Goal: Transaction & Acquisition: Purchase product/service

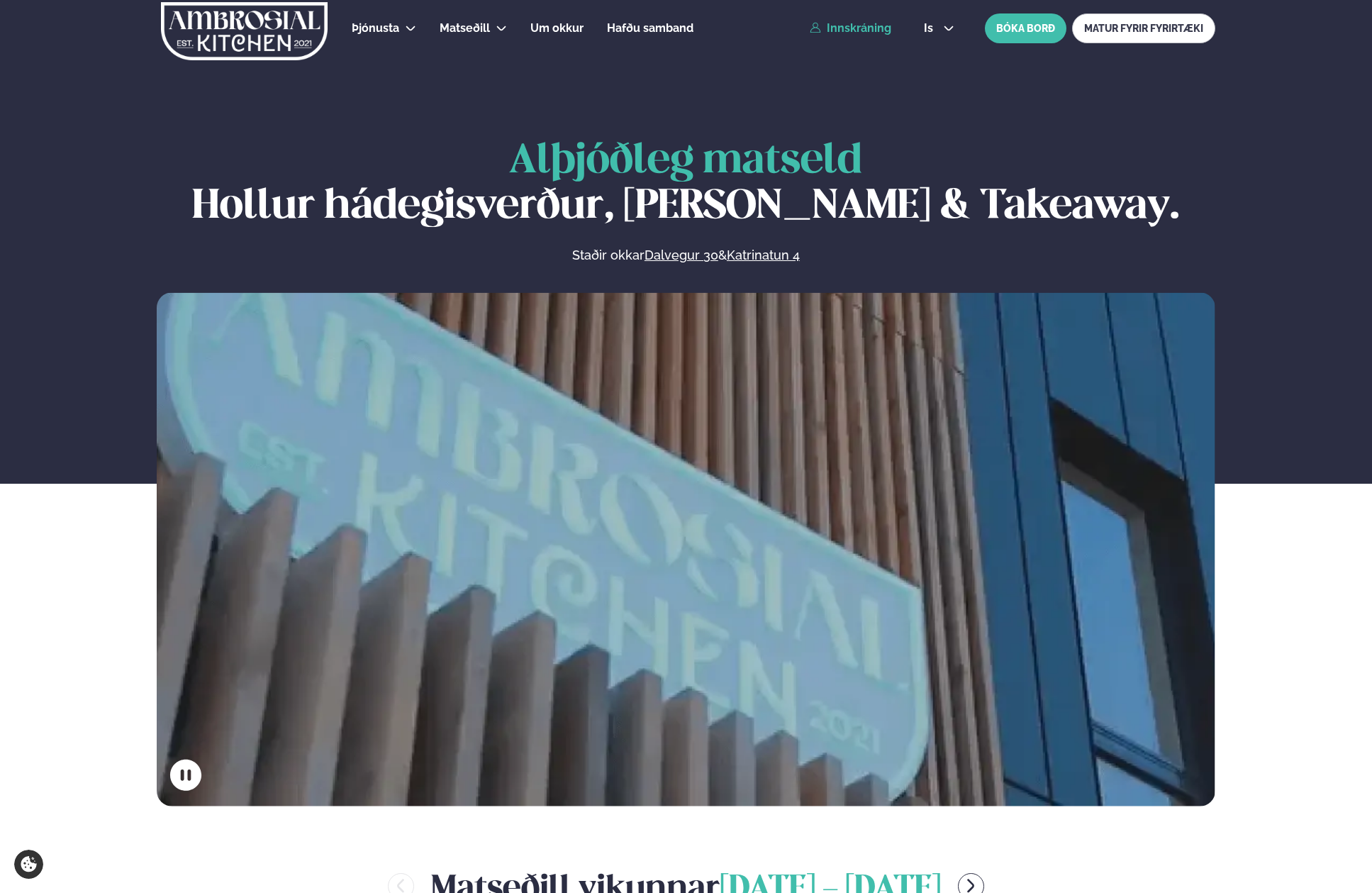
drag, startPoint x: 858, startPoint y: 27, endPoint x: 875, endPoint y: 27, distance: 17.0
click at [858, 27] on link "Innskráning" at bounding box center [850, 28] width 82 height 13
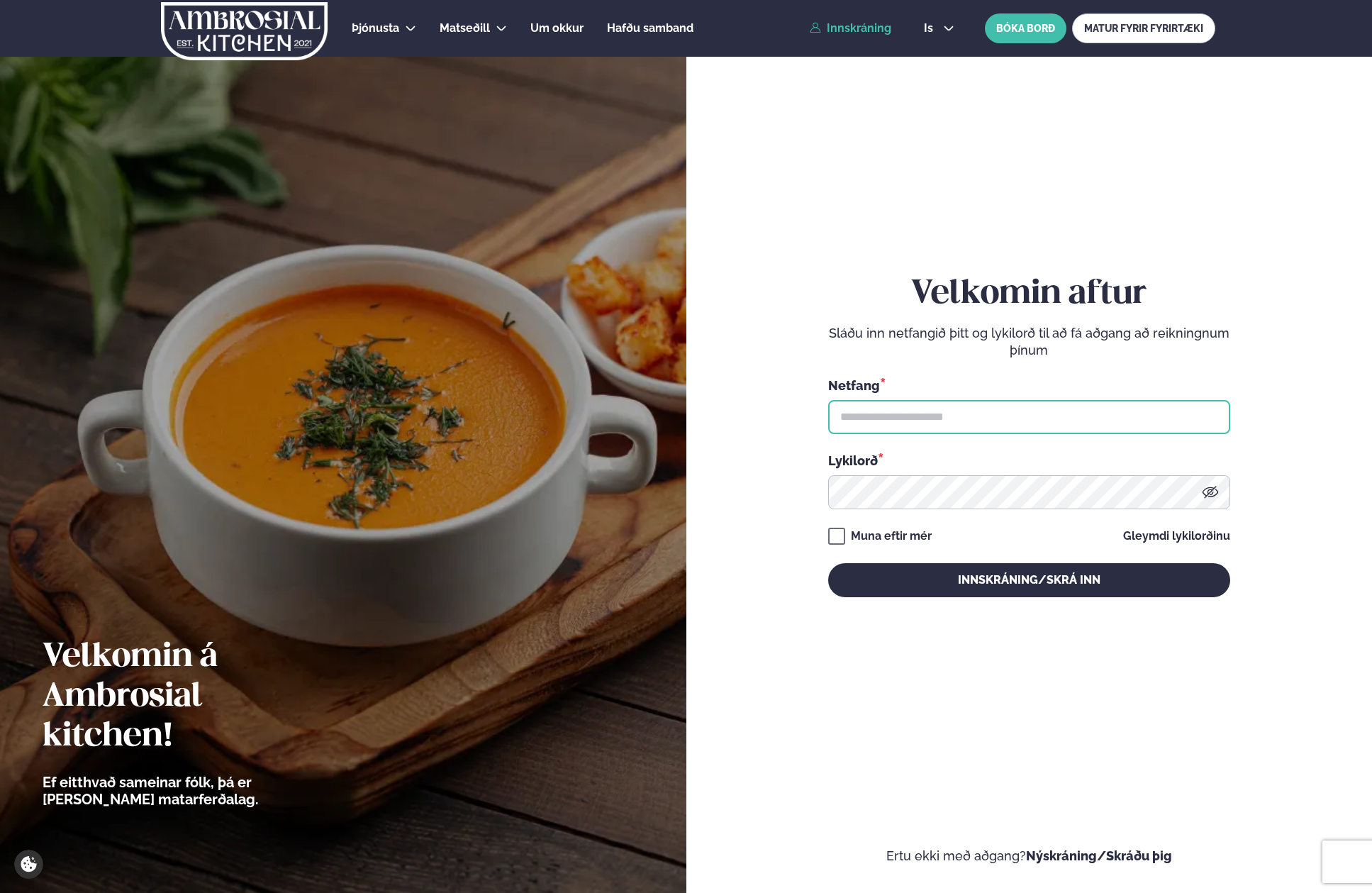
click at [918, 424] on input "text" at bounding box center [1029, 416] width 403 height 34
type input "**********"
click at [830, 536] on form "**********" at bounding box center [1029, 449] width 601 height 830
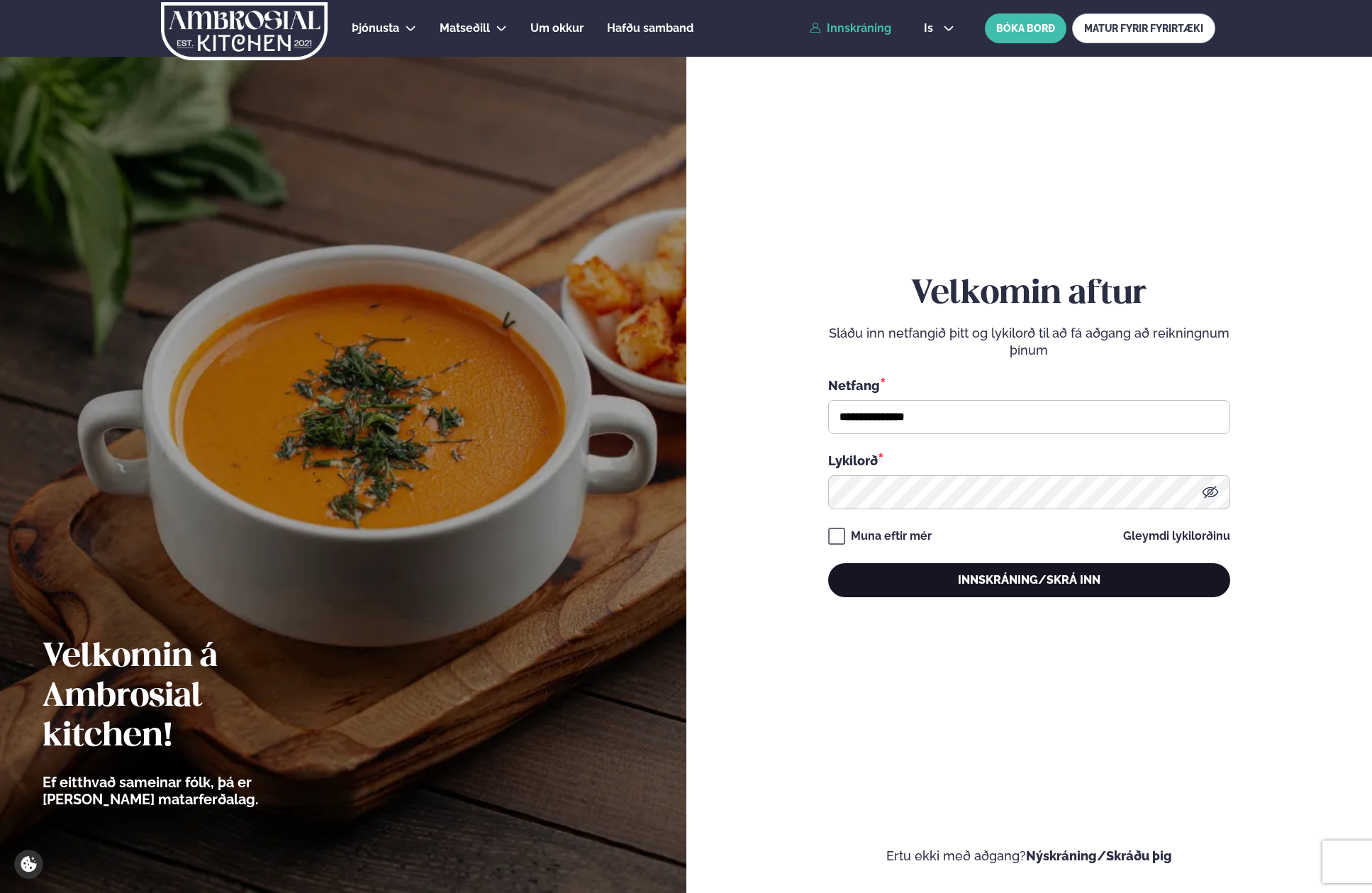
click at [912, 571] on button "Innskráning/Skrá inn" at bounding box center [1029, 580] width 403 height 34
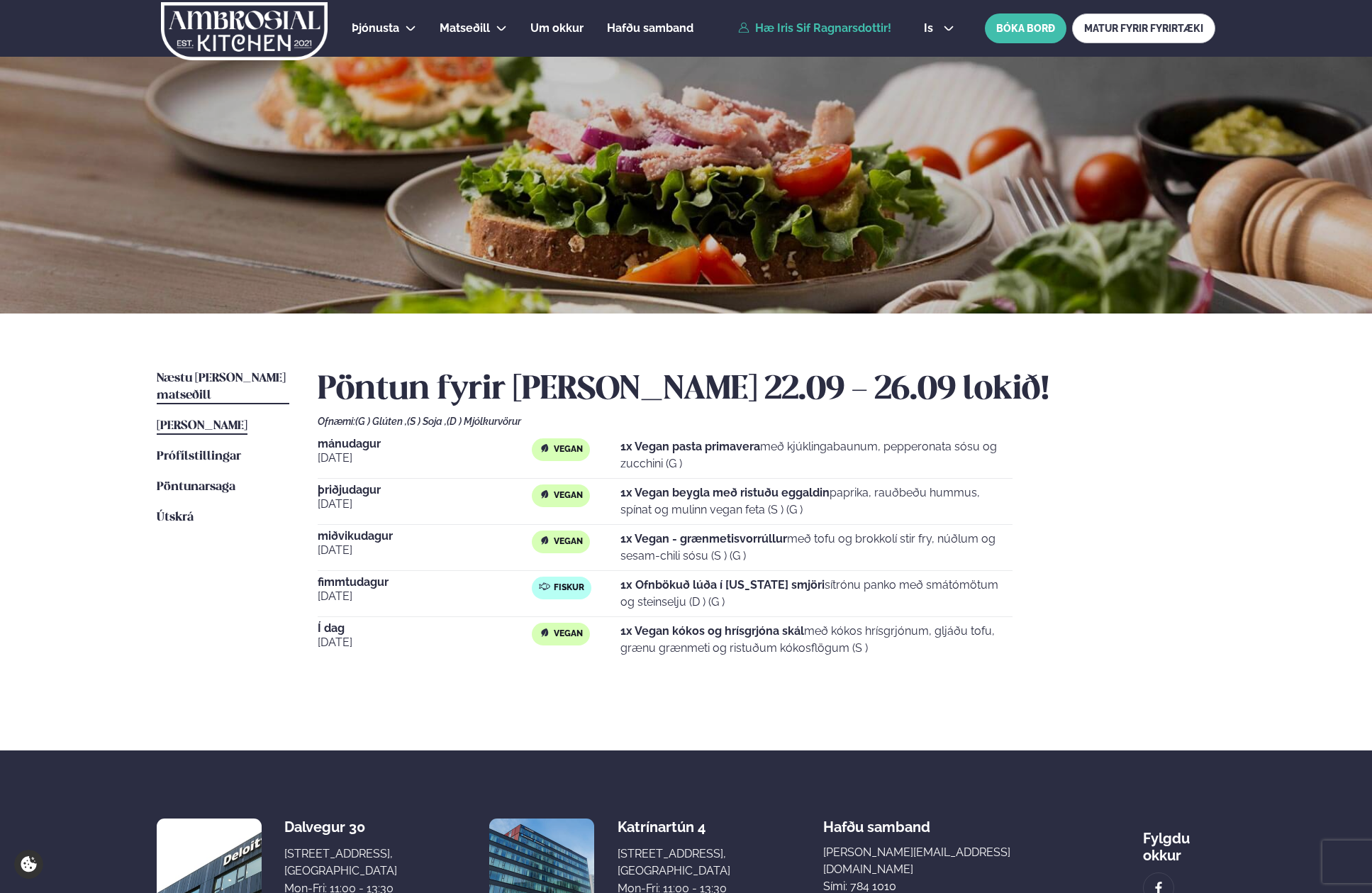
click at [228, 370] on link "Næstu [PERSON_NAME] matseðill Næsta vika" at bounding box center [223, 387] width 132 height 34
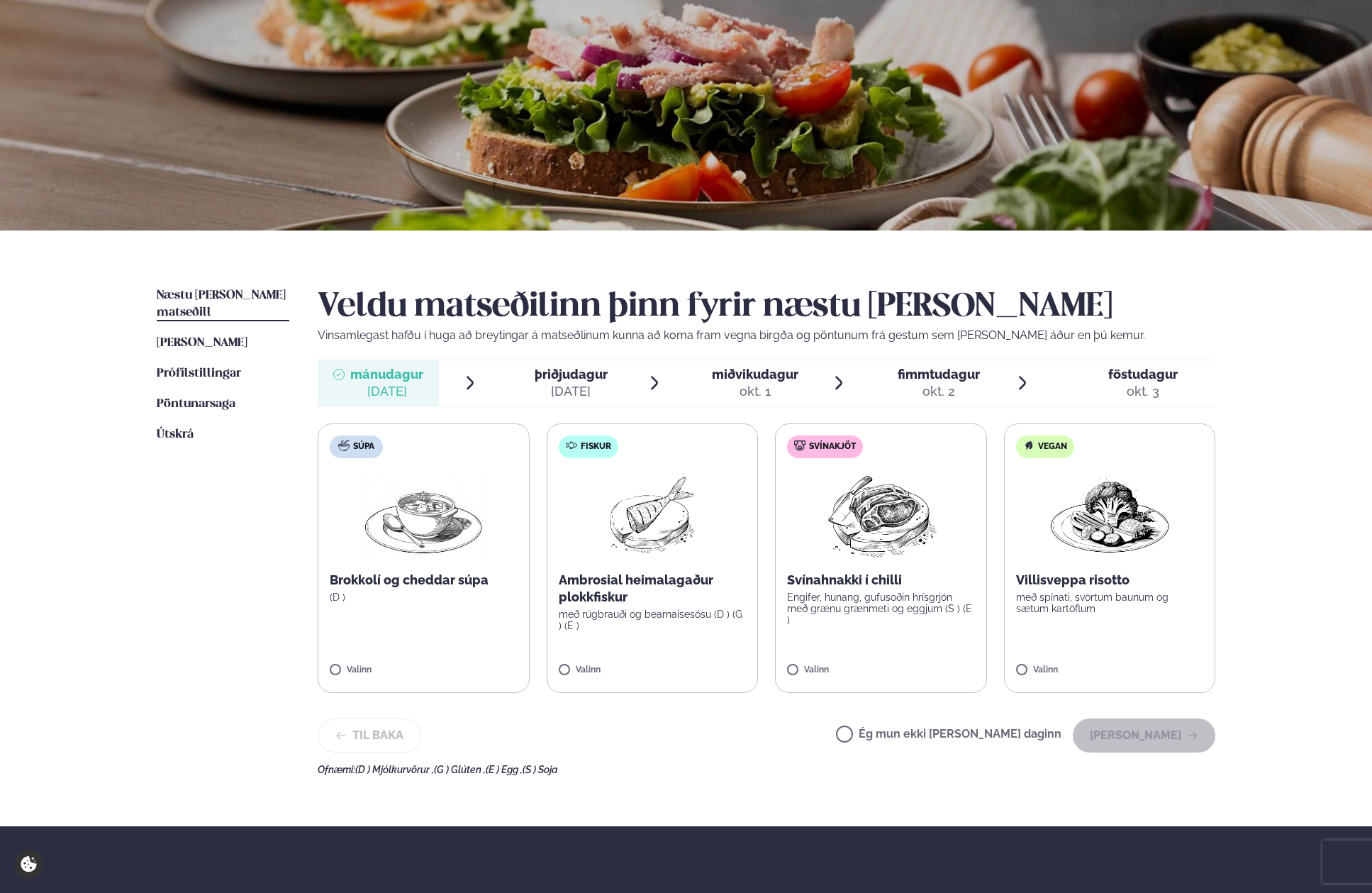
scroll to position [84, 0]
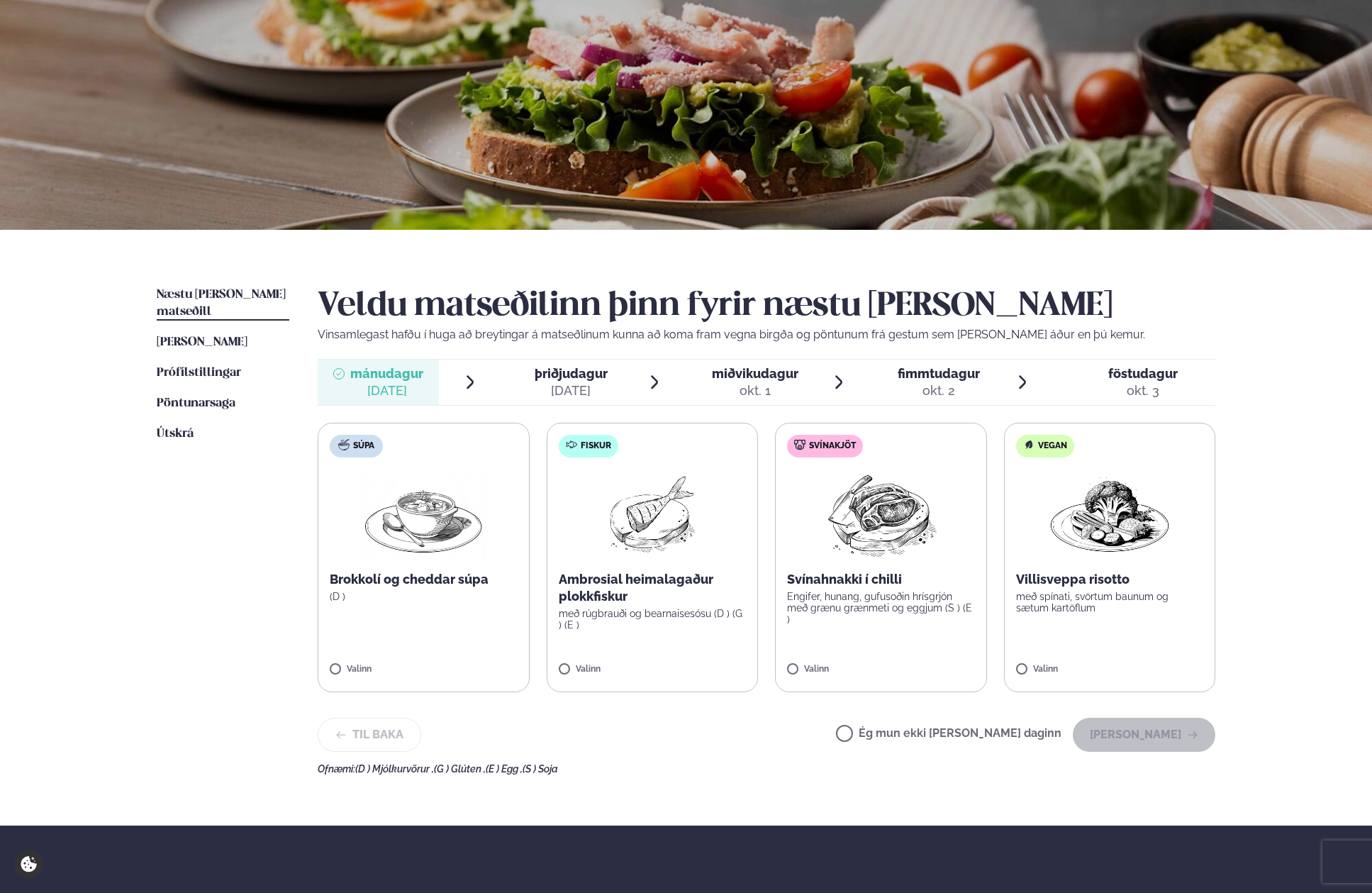
click at [623, 557] on img at bounding box center [652, 514] width 91 height 91
click at [1144, 728] on button "[PERSON_NAME]" at bounding box center [1144, 734] width 142 height 34
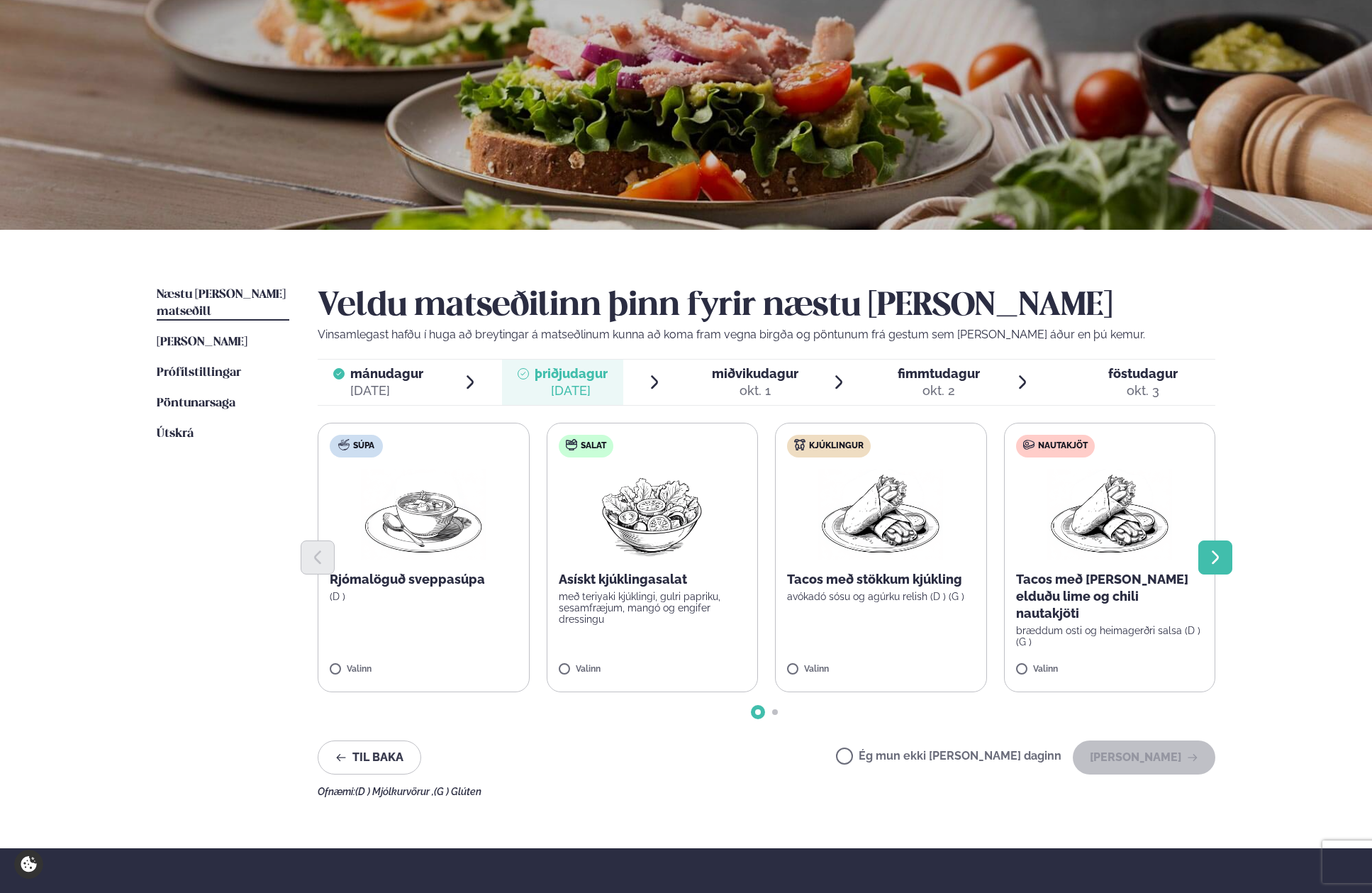
click at [1216, 566] on button "Next slide" at bounding box center [1215, 557] width 34 height 34
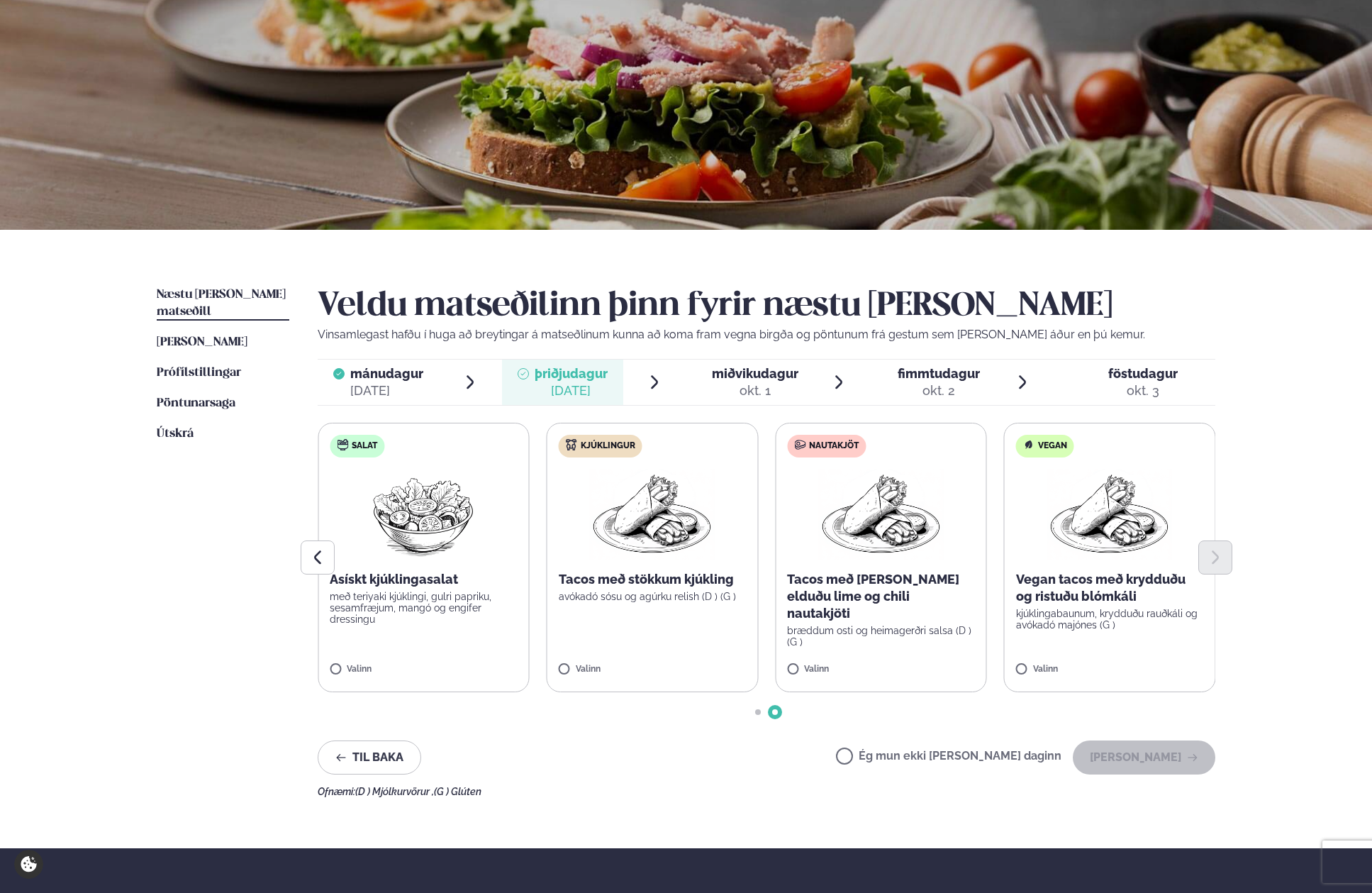
click at [1103, 537] on img at bounding box center [1110, 514] width 125 height 91
click at [1102, 753] on button "[PERSON_NAME]" at bounding box center [1144, 757] width 142 height 34
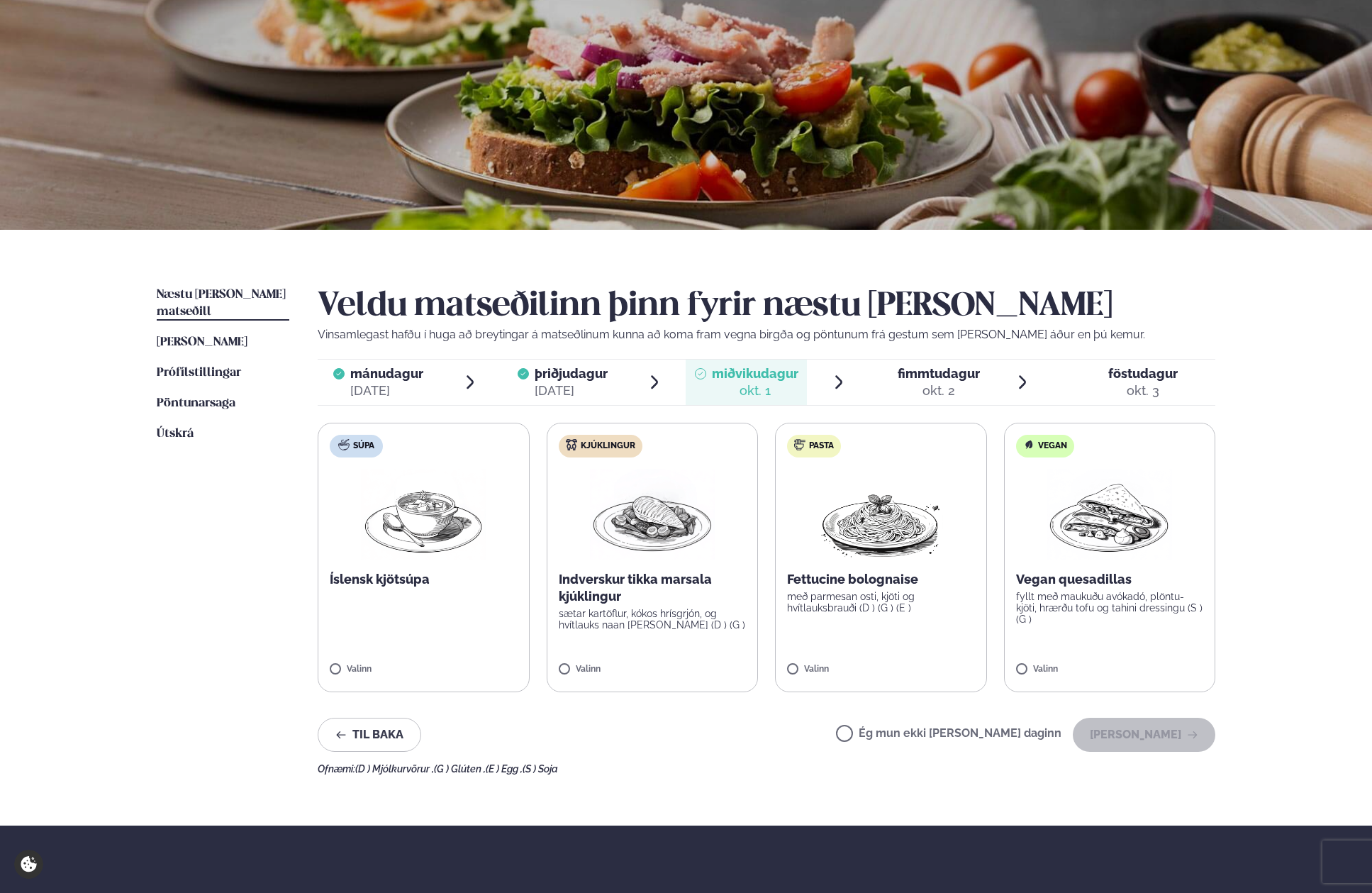
click at [1116, 565] on label "Vegan Vegan quesadillas fyllt með maukuðu avókadó, plöntu-kjöti, hrærðu tofu og…" at bounding box center [1110, 557] width 212 height 269
click at [1133, 740] on button "[PERSON_NAME]" at bounding box center [1144, 734] width 142 height 34
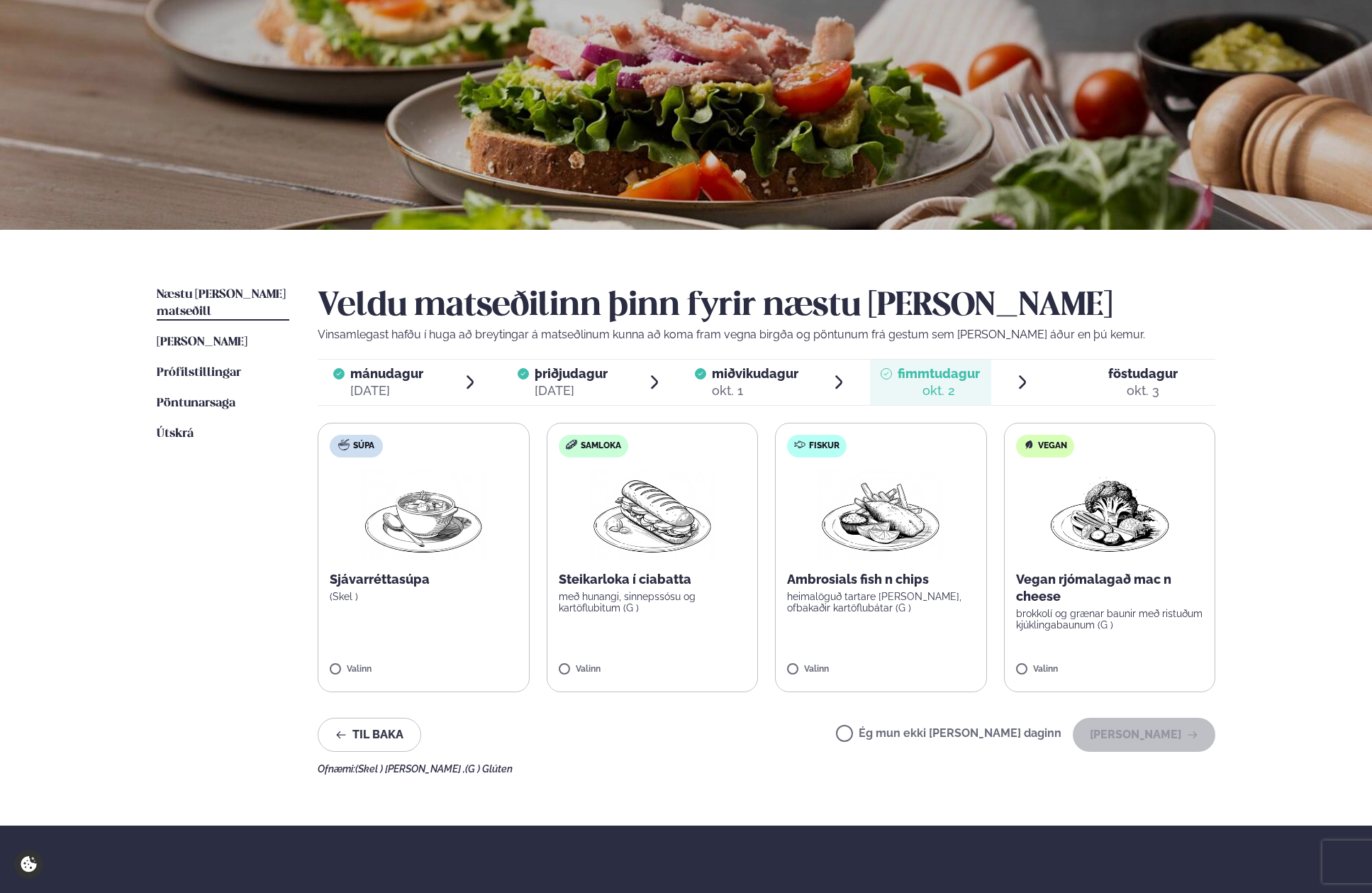
click at [885, 523] on img at bounding box center [880, 514] width 125 height 91
click at [887, 517] on img at bounding box center [880, 514] width 125 height 91
click at [895, 517] on img at bounding box center [880, 514] width 125 height 91
click at [1127, 740] on button "[PERSON_NAME]" at bounding box center [1144, 734] width 142 height 34
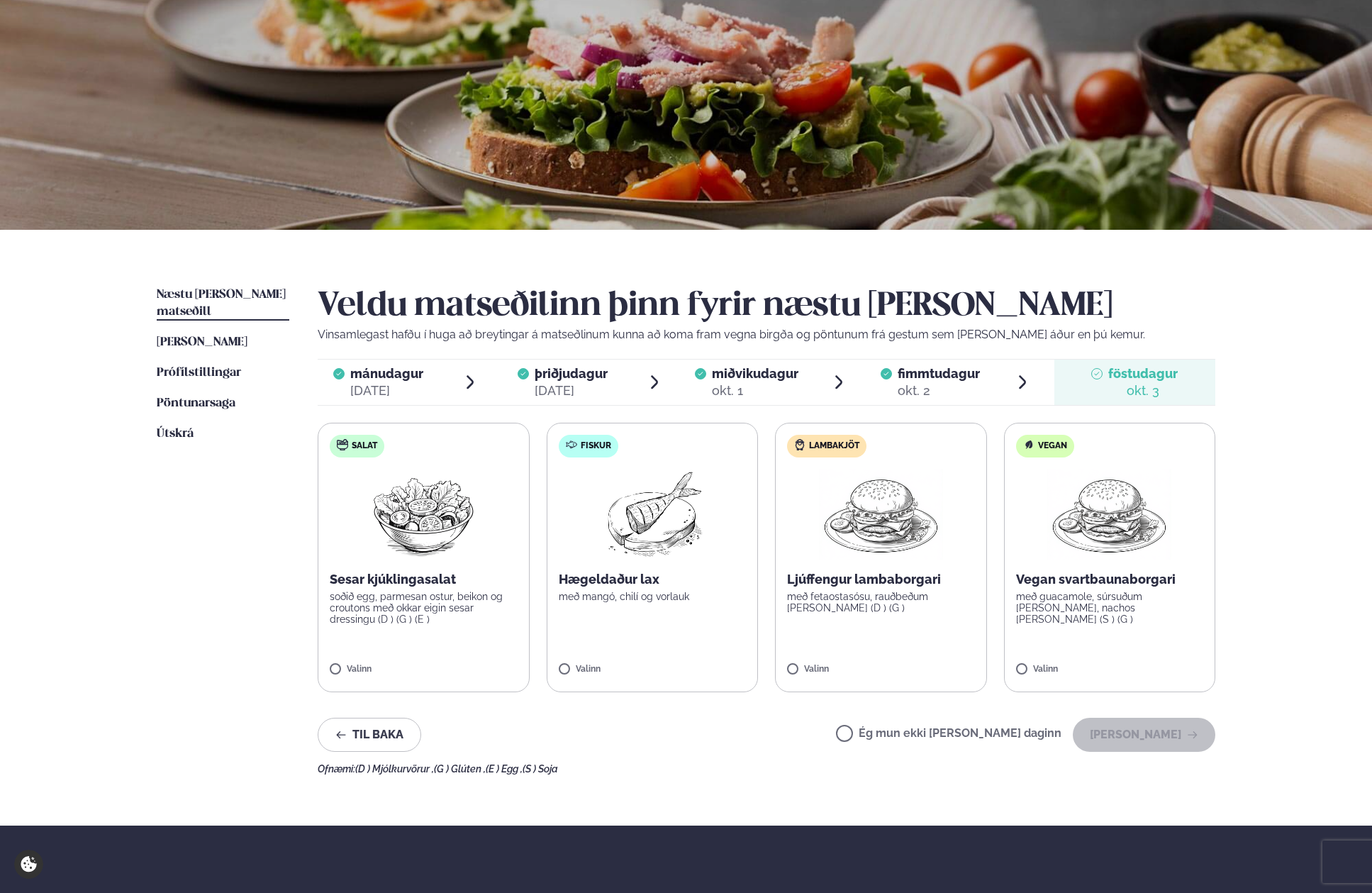
click at [1135, 523] on img at bounding box center [1109, 514] width 126 height 91
click at [1152, 726] on button "[PERSON_NAME]" at bounding box center [1144, 734] width 142 height 34
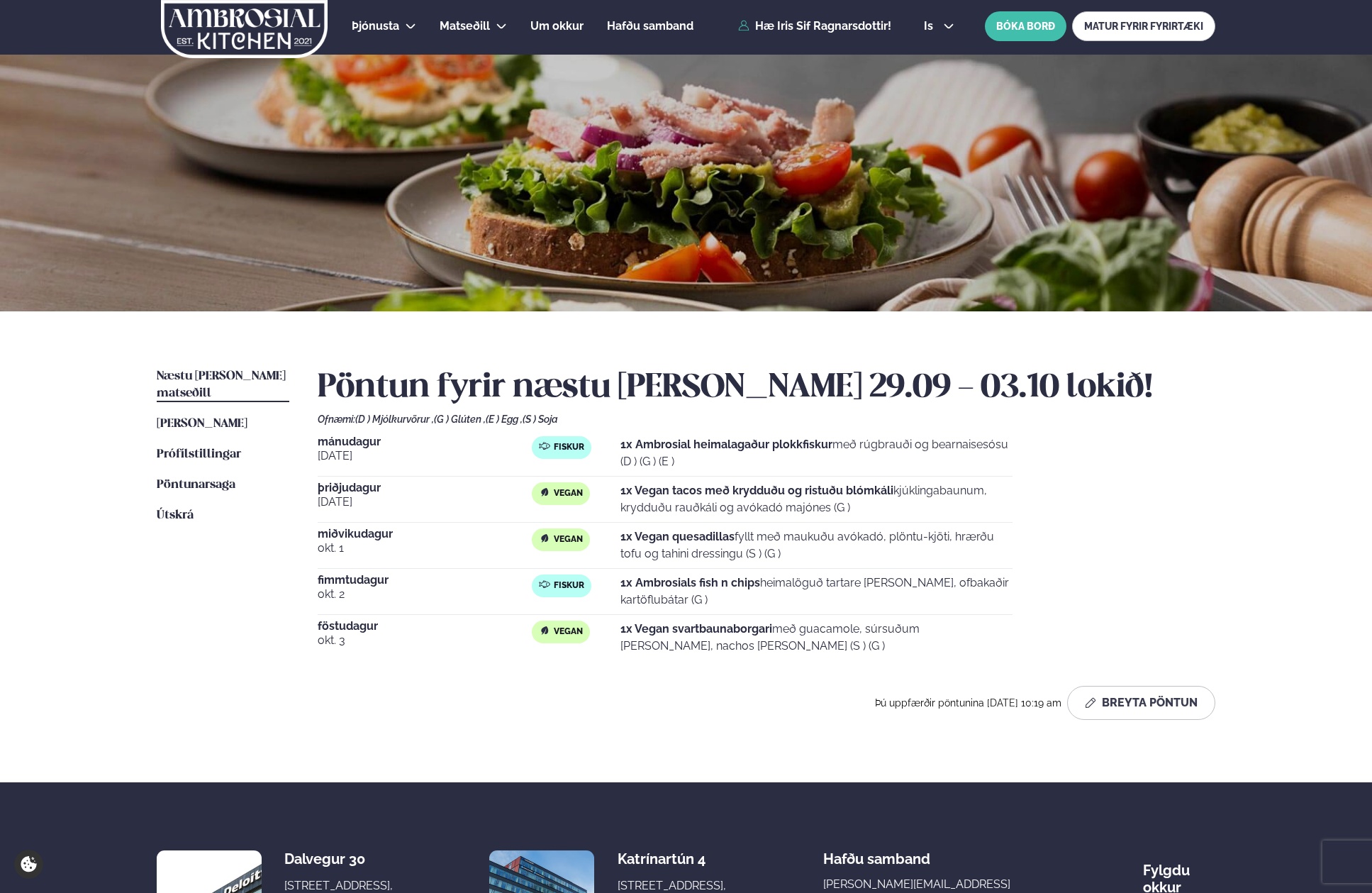
scroll to position [0, 0]
